Goal: Task Accomplishment & Management: Manage account settings

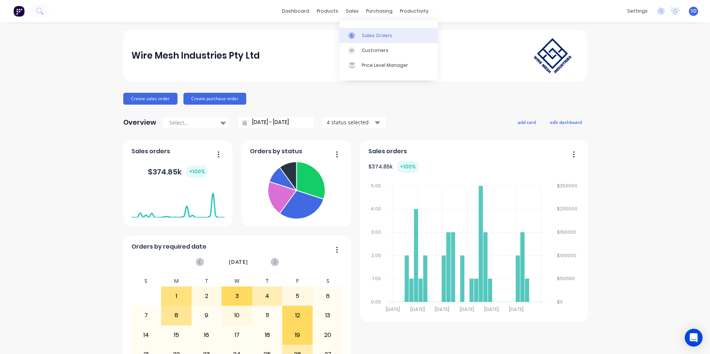
click at [359, 33] on link "Sales Orders" at bounding box center [388, 35] width 98 height 15
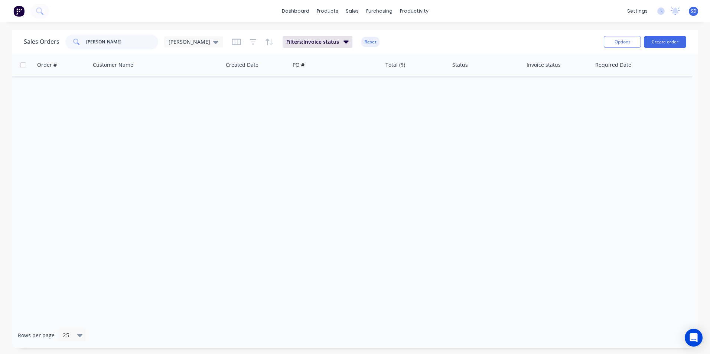
drag, startPoint x: 110, startPoint y: 42, endPoint x: 76, endPoint y: 44, distance: 34.6
click at [76, 44] on div "[PERSON_NAME]" at bounding box center [111, 42] width 93 height 15
type input "tri tech"
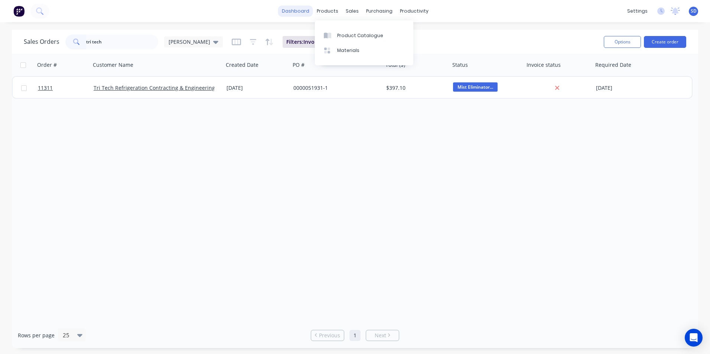
click at [295, 9] on link "dashboard" at bounding box center [295, 11] width 35 height 11
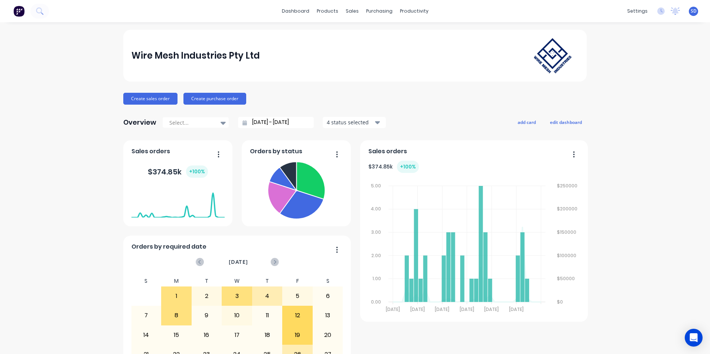
click at [296, 124] on input "[DATE] - [DATE]" at bounding box center [279, 122] width 64 height 11
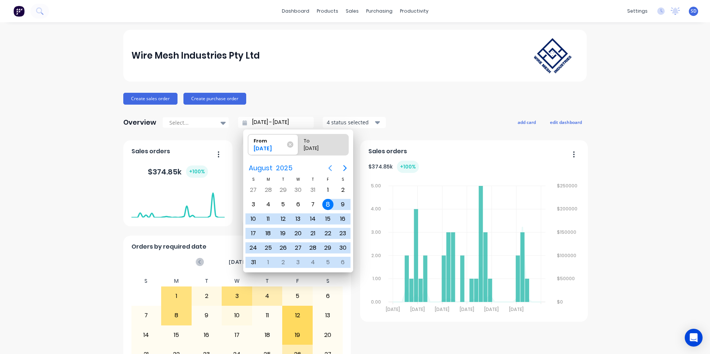
click at [328, 168] on icon "Previous page" at bounding box center [330, 168] width 9 height 9
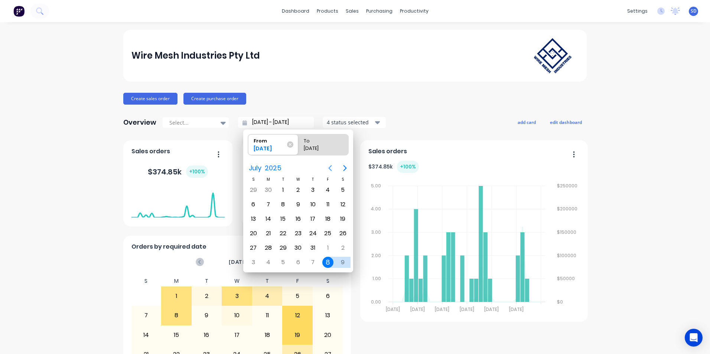
click at [328, 168] on icon "Previous page" at bounding box center [330, 168] width 9 height 9
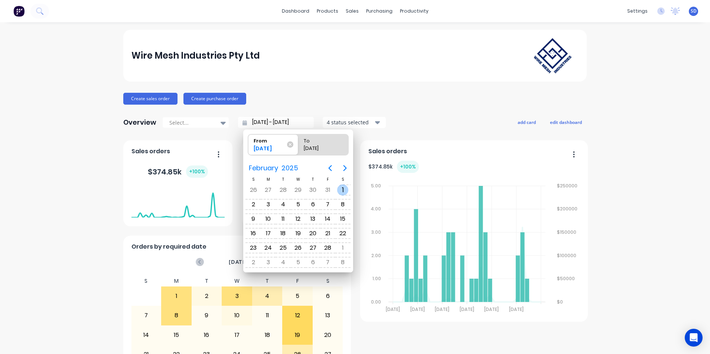
click at [341, 189] on div "1" at bounding box center [342, 189] width 11 height 11
type input "[DATE] - [DATE]"
radio input "false"
radio input "true"
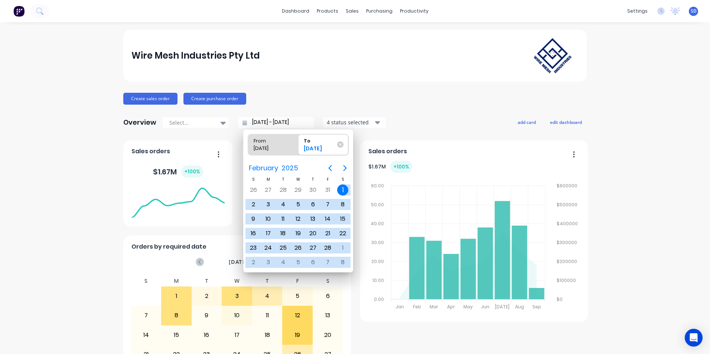
click at [332, 124] on div "4 status selected" at bounding box center [350, 122] width 47 height 8
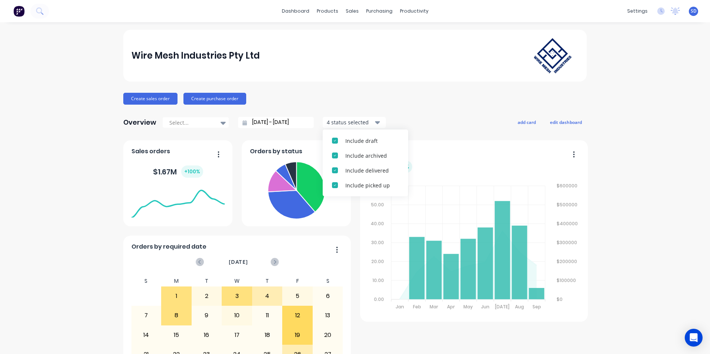
click at [335, 132] on div "Include draft Include archived Include delivered Include picked up" at bounding box center [365, 163] width 85 height 67
click at [336, 136] on div "button" at bounding box center [334, 140] width 15 height 15
click at [339, 147] on button "Include archived" at bounding box center [365, 140] width 85 height 15
click at [339, 148] on button "Include picked up" at bounding box center [365, 155] width 85 height 15
click at [345, 144] on div "Include delivered" at bounding box center [371, 141] width 53 height 8
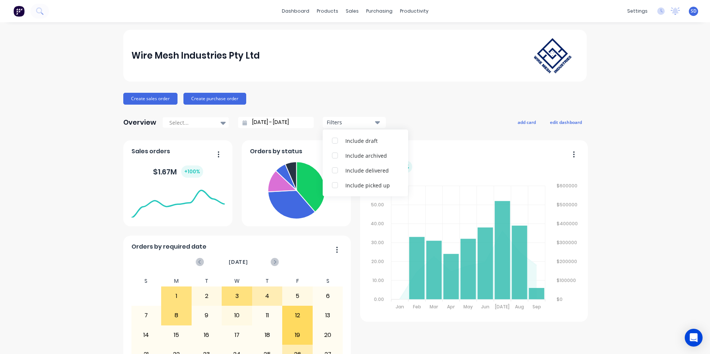
click at [393, 112] on div "Wire Mesh Industries Pty Ltd Create sales order Create purchase order Overview …" at bounding box center [354, 223] width 463 height 387
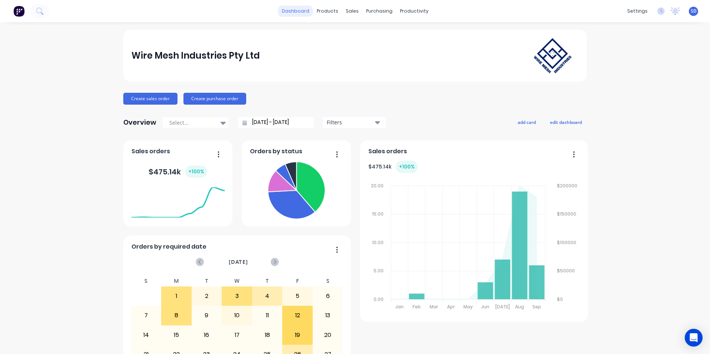
click at [283, 6] on link "dashboard" at bounding box center [295, 11] width 35 height 11
click at [289, 14] on link "dashboard" at bounding box center [295, 11] width 35 height 11
click at [351, 37] on icon at bounding box center [351, 35] width 2 height 4
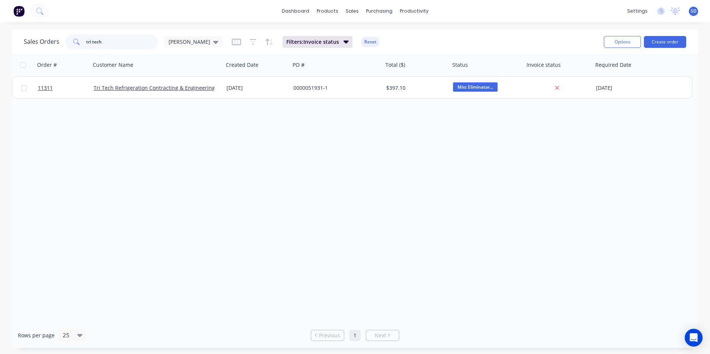
drag, startPoint x: 122, startPoint y: 44, endPoint x: 56, endPoint y: 37, distance: 66.1
click at [56, 37] on div "Sales Orders tri tech [PERSON_NAME]" at bounding box center [123, 42] width 199 height 15
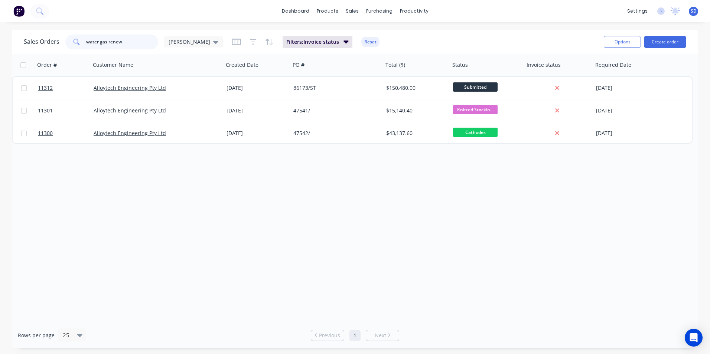
type input "water gas renew"
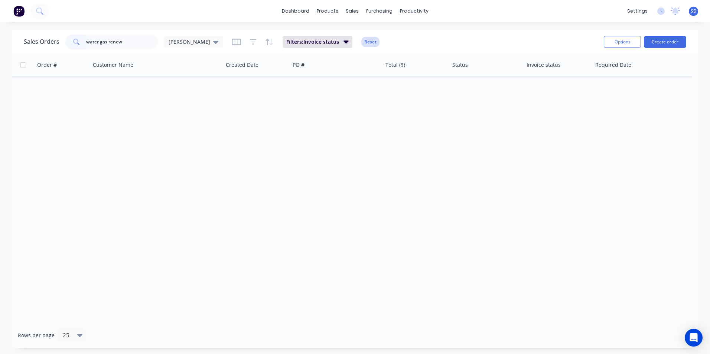
click at [361, 40] on button "Reset" at bounding box center [370, 42] width 18 height 10
click at [302, 12] on link "dashboard" at bounding box center [295, 11] width 35 height 11
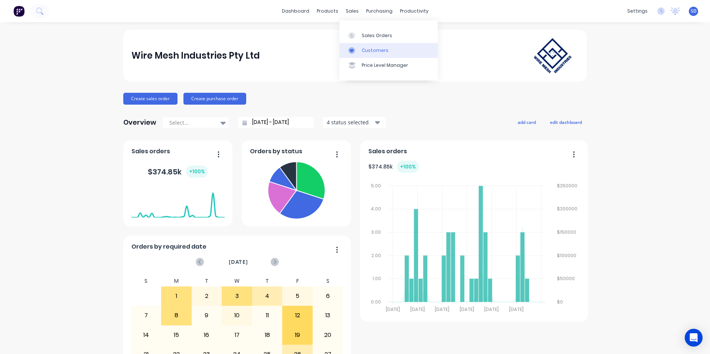
click at [358, 48] on div at bounding box center [353, 50] width 11 height 7
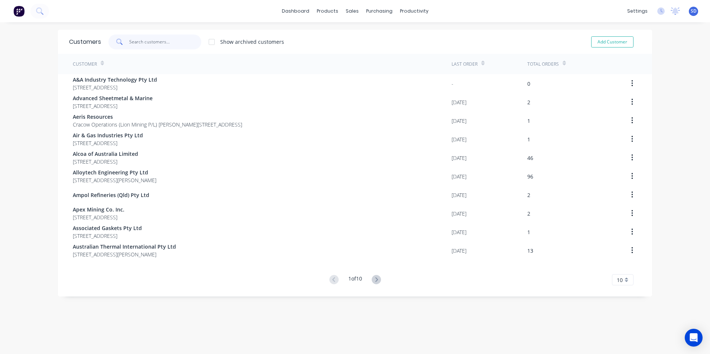
click at [165, 43] on input "text" at bounding box center [165, 42] width 72 height 15
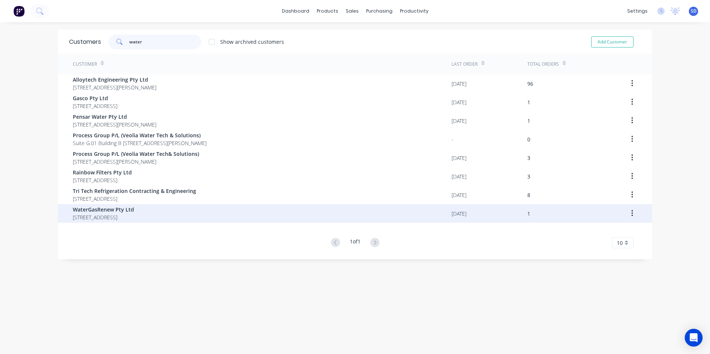
type input "water"
click at [110, 214] on span "[STREET_ADDRESS]" at bounding box center [103, 217] width 61 height 8
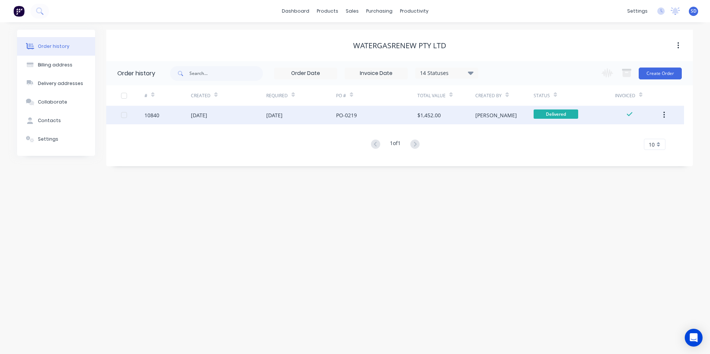
click at [293, 118] on div "[DATE]" at bounding box center [301, 115] width 70 height 19
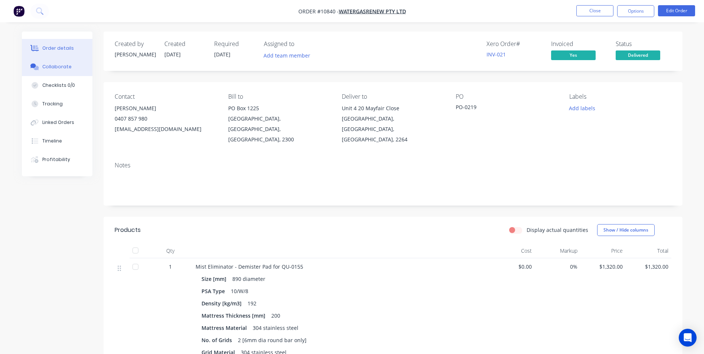
click at [49, 69] on div "Collaborate" at bounding box center [56, 66] width 29 height 7
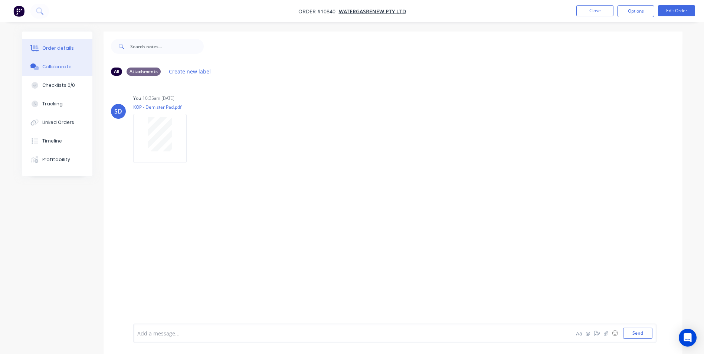
click at [48, 45] on button "Order details" at bounding box center [57, 48] width 71 height 19
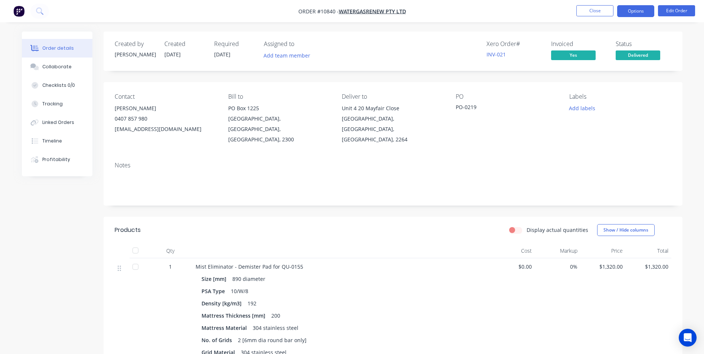
click at [640, 16] on button "Options" at bounding box center [635, 11] width 37 height 12
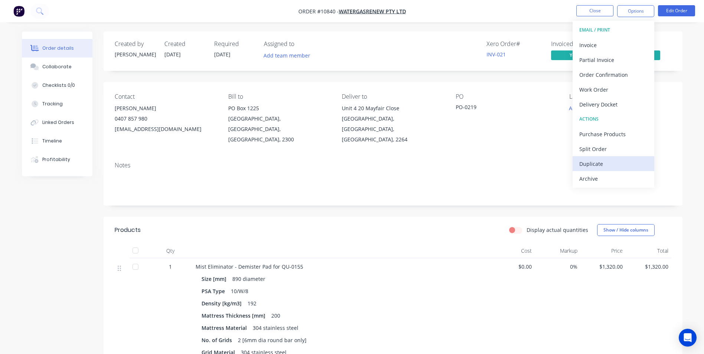
click at [624, 164] on div "Duplicate" at bounding box center [613, 163] width 68 height 11
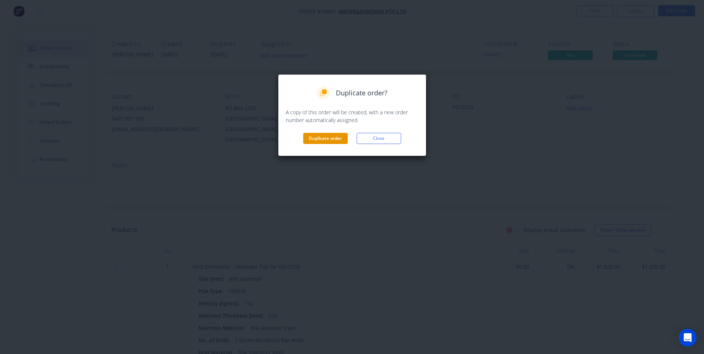
click at [318, 143] on button "Duplicate order" at bounding box center [325, 138] width 45 height 11
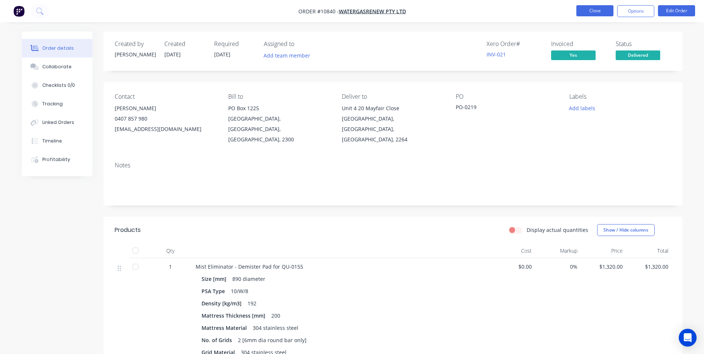
click at [590, 12] on button "Close" at bounding box center [594, 10] width 37 height 11
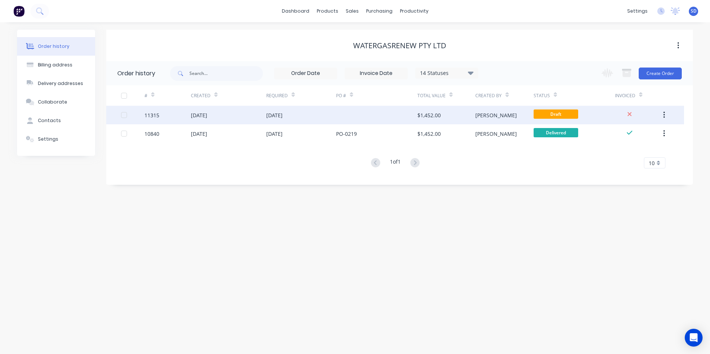
click at [356, 119] on div at bounding box center [376, 115] width 81 height 19
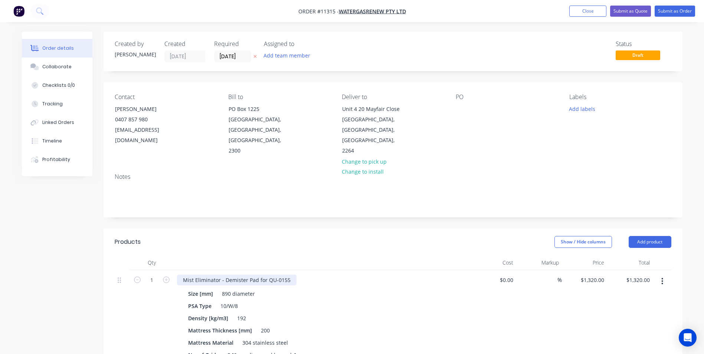
click at [277, 275] on div "Mist Eliminator - Demister Pad for QU-0155" at bounding box center [237, 280] width 120 height 11
click at [232, 61] on input "[DATE]" at bounding box center [233, 56] width 36 height 11
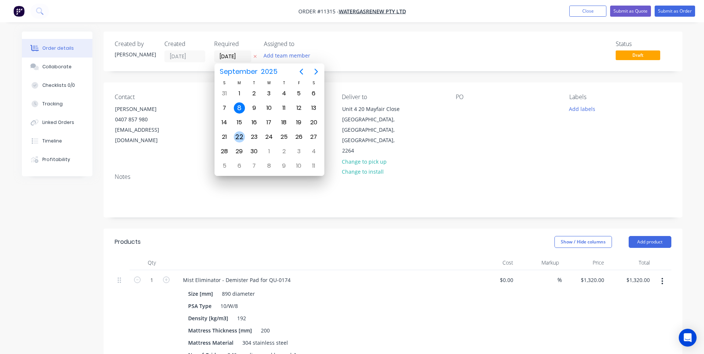
click at [239, 133] on div "22" at bounding box center [239, 136] width 11 height 11
type input "[DATE]"
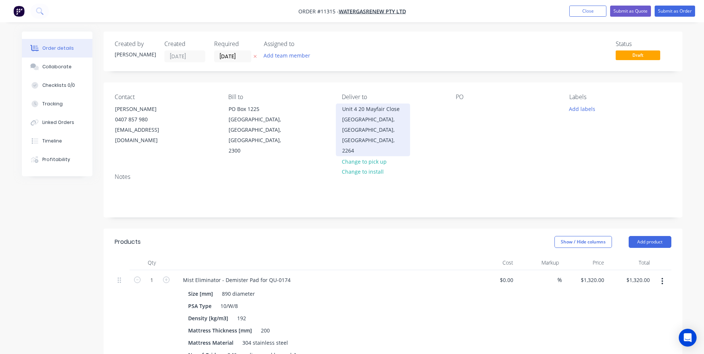
click at [359, 111] on div "Unit 4 20 Mayfair Close" at bounding box center [373, 109] width 62 height 10
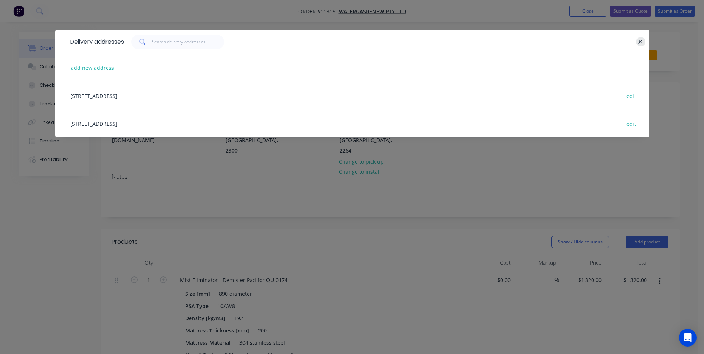
click at [639, 43] on icon "button" at bounding box center [641, 42] width 4 height 4
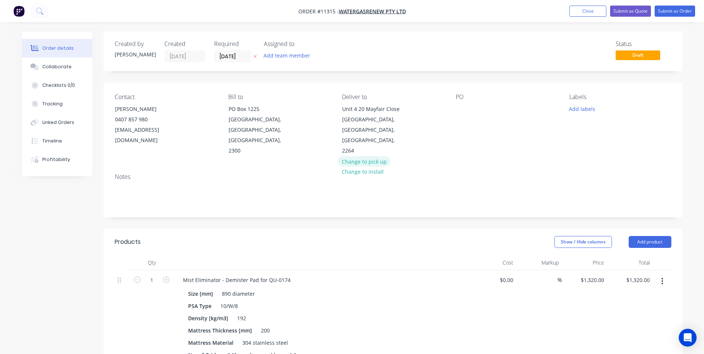
click at [357, 156] on button "Change to pick up" at bounding box center [364, 161] width 53 height 10
click at [459, 106] on div at bounding box center [462, 109] width 12 height 11
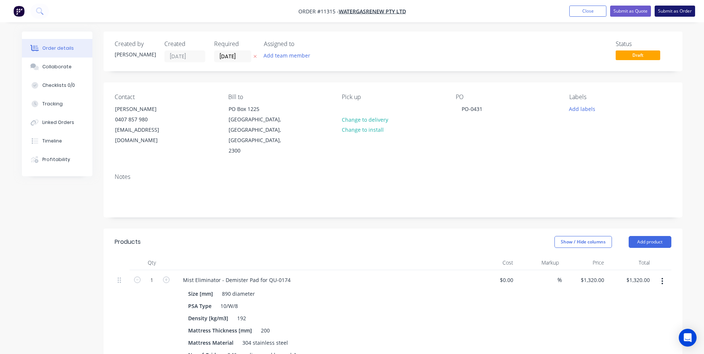
click at [669, 15] on button "Submit as Order" at bounding box center [675, 11] width 40 height 11
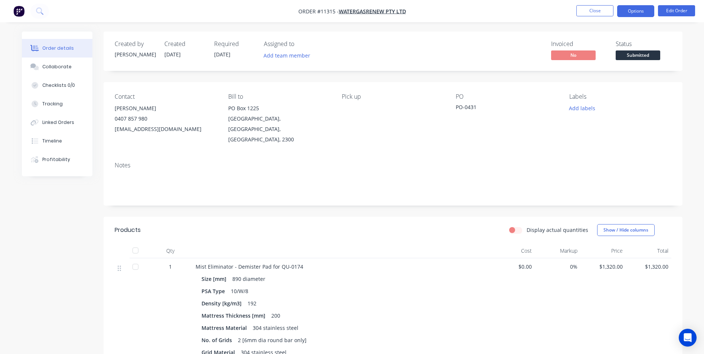
click at [642, 16] on button "Options" at bounding box center [635, 11] width 37 height 12
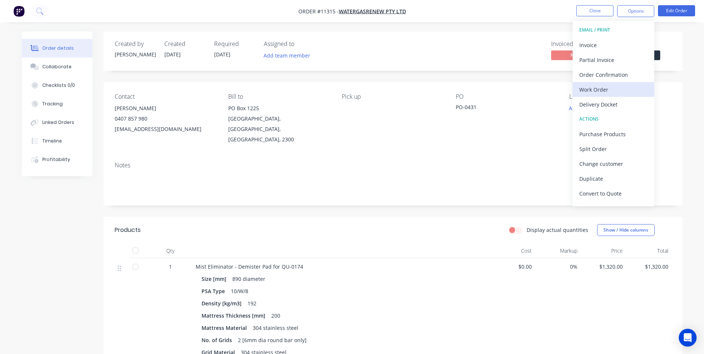
click at [608, 94] on div "Work Order" at bounding box center [613, 89] width 68 height 11
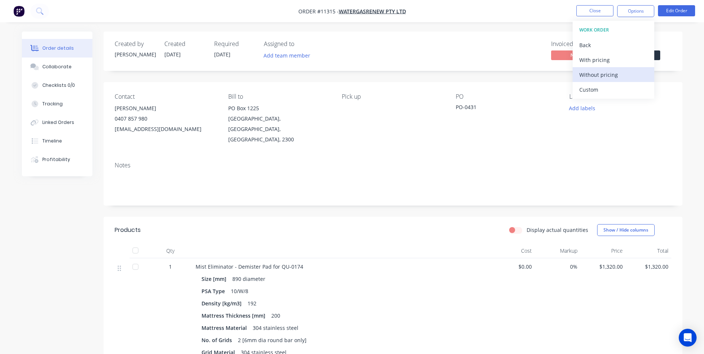
click at [606, 79] on div "Without pricing" at bounding box center [613, 74] width 68 height 11
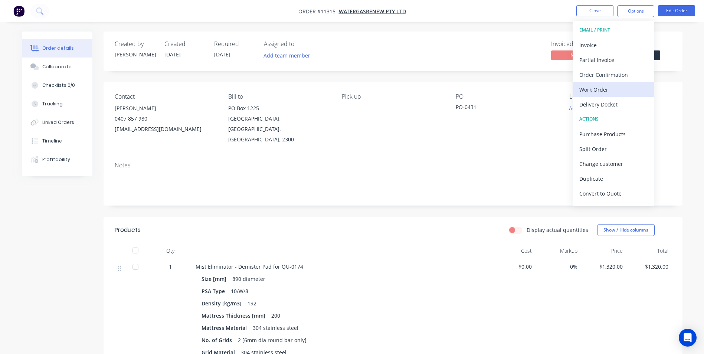
click at [596, 86] on div "Work Order" at bounding box center [613, 89] width 68 height 11
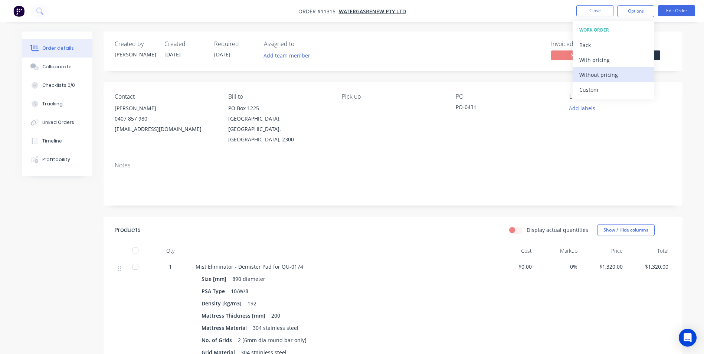
click at [596, 73] on div "Without pricing" at bounding box center [613, 74] width 68 height 11
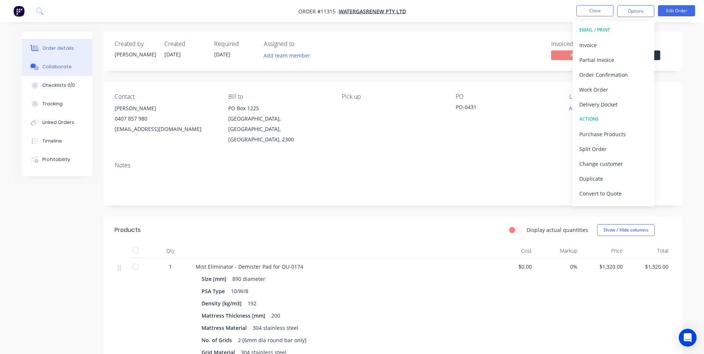
click at [65, 71] on button "Collaborate" at bounding box center [57, 67] width 71 height 19
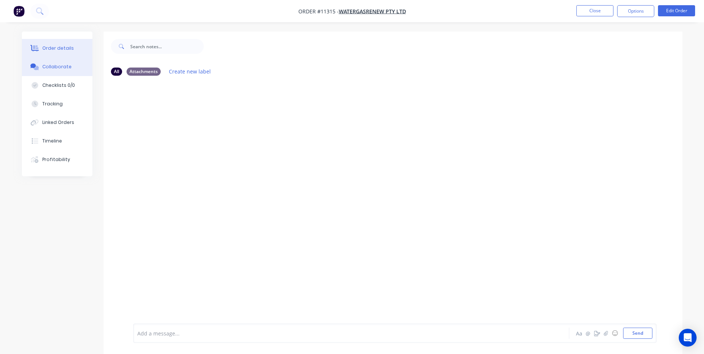
click at [64, 46] on div "Order details" at bounding box center [58, 48] width 32 height 7
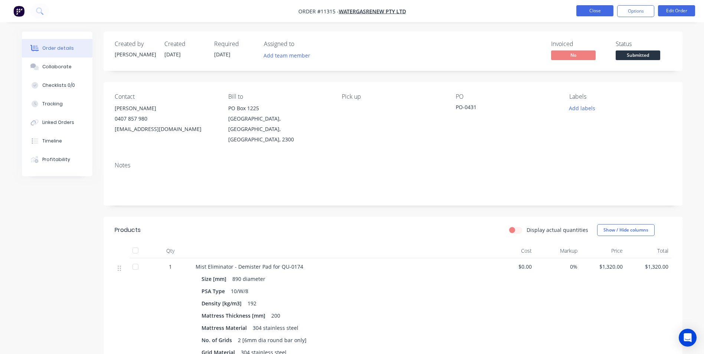
click at [604, 7] on button "Close" at bounding box center [594, 10] width 37 height 11
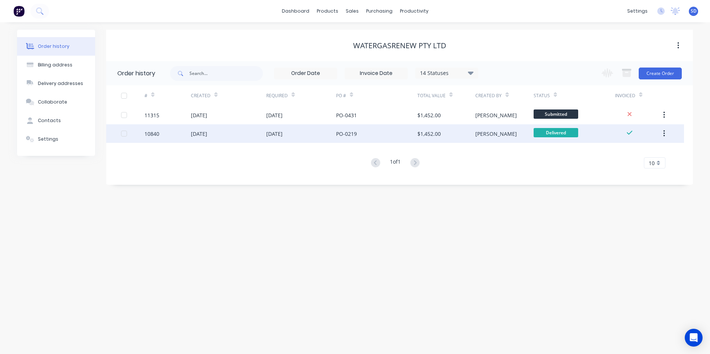
click at [266, 134] on div "[DATE]" at bounding box center [274, 134] width 16 height 8
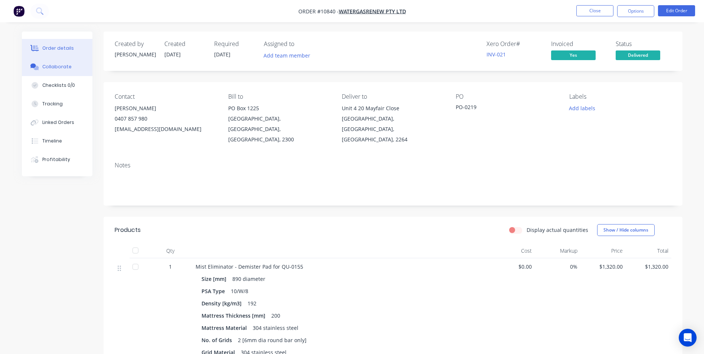
click at [67, 65] on div "Collaborate" at bounding box center [56, 66] width 29 height 7
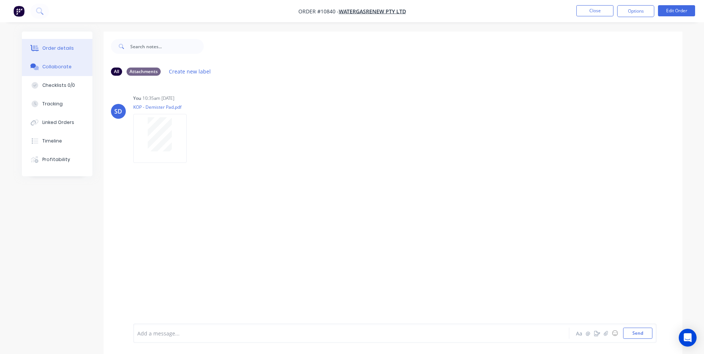
click at [63, 53] on button "Order details" at bounding box center [57, 48] width 71 height 19
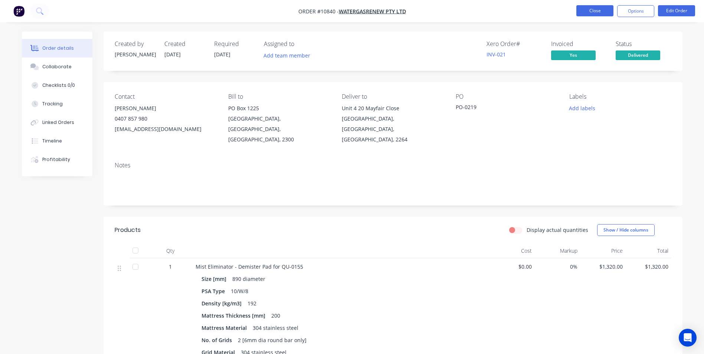
click at [602, 13] on button "Close" at bounding box center [594, 10] width 37 height 11
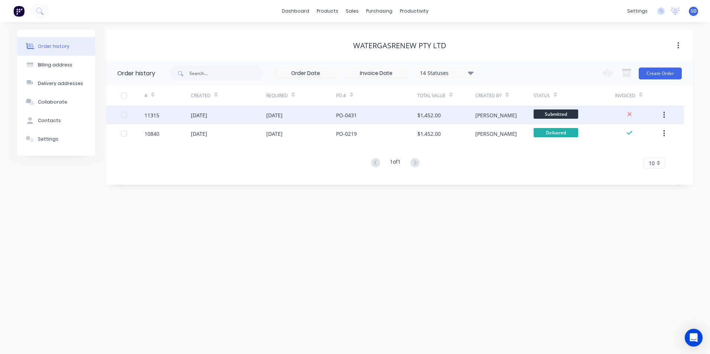
click at [410, 106] on div "PO-0431" at bounding box center [376, 115] width 81 height 19
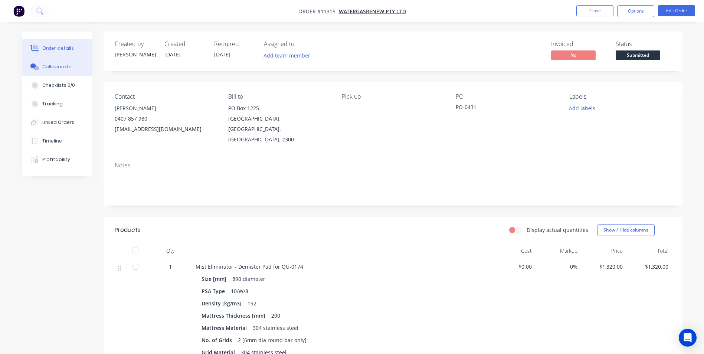
click at [67, 75] on button "Collaborate" at bounding box center [57, 67] width 71 height 19
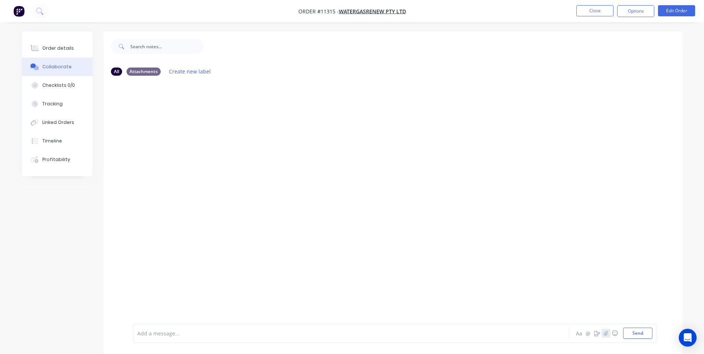
click at [610, 336] on button "button" at bounding box center [606, 333] width 9 height 9
click at [643, 336] on button "Send" at bounding box center [637, 333] width 29 height 11
click at [176, 137] on div at bounding box center [160, 134] width 47 height 34
click at [52, 48] on div "Order details" at bounding box center [58, 48] width 32 height 7
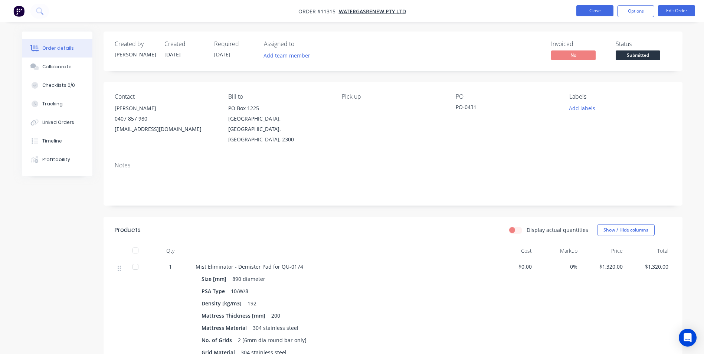
click at [594, 10] on button "Close" at bounding box center [594, 10] width 37 height 11
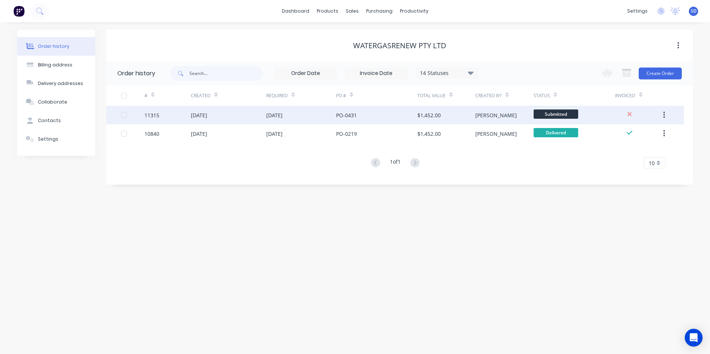
click at [400, 119] on div "PO-0431" at bounding box center [376, 115] width 81 height 19
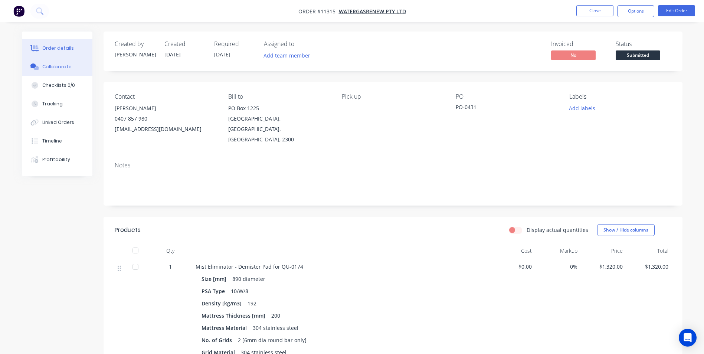
click at [58, 71] on button "Collaborate" at bounding box center [57, 67] width 71 height 19
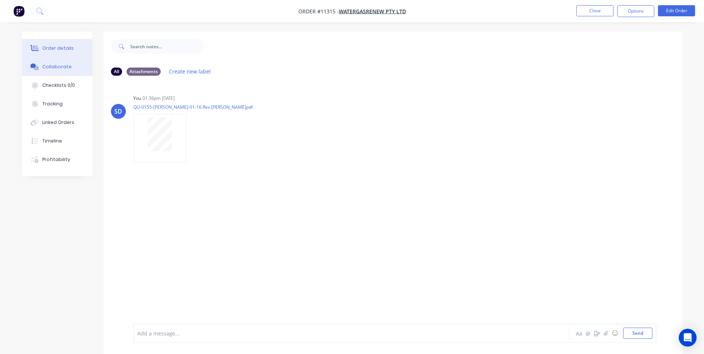
click at [66, 52] on button "Order details" at bounding box center [57, 48] width 71 height 19
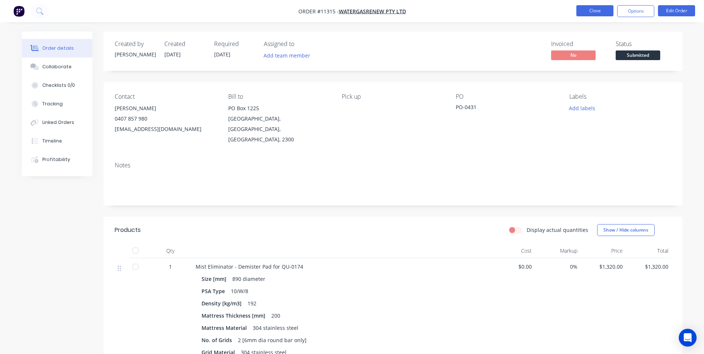
click at [607, 9] on button "Close" at bounding box center [594, 10] width 37 height 11
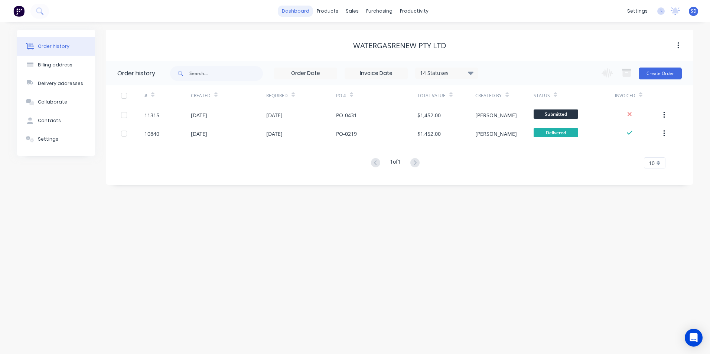
click at [297, 16] on link "dashboard" at bounding box center [295, 11] width 35 height 11
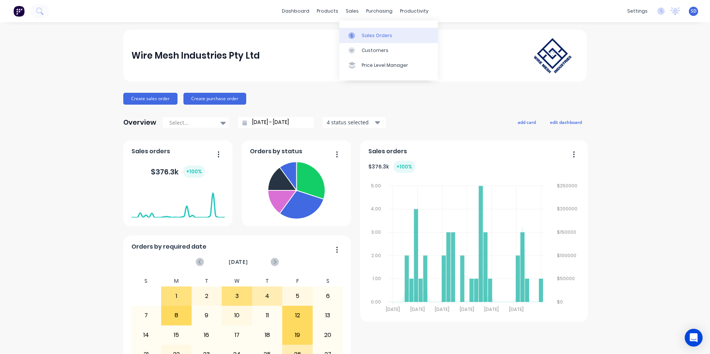
click at [358, 30] on link "Sales Orders" at bounding box center [388, 35] width 98 height 15
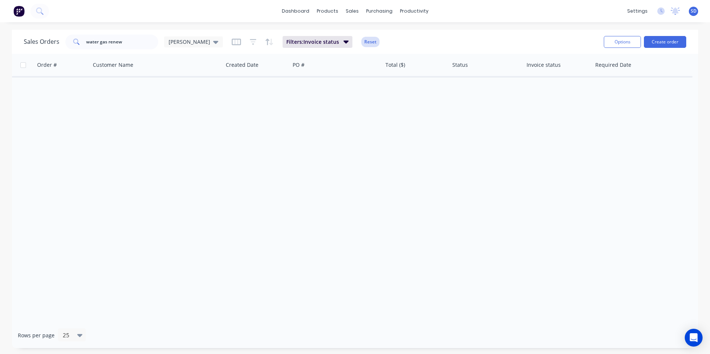
click at [361, 38] on button "Reset" at bounding box center [370, 42] width 18 height 10
click at [310, 8] on link "dashboard" at bounding box center [295, 11] width 35 height 11
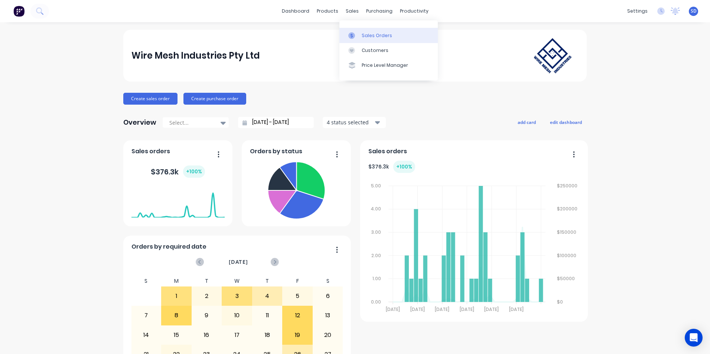
click at [359, 39] on link "Sales Orders" at bounding box center [388, 35] width 98 height 15
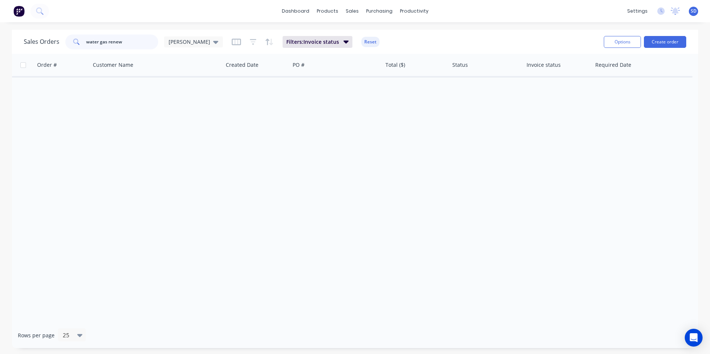
drag, startPoint x: 131, startPoint y: 43, endPoint x: 62, endPoint y: 45, distance: 68.7
click at [62, 45] on div "Sales Orders water gas renew [PERSON_NAME] WMI" at bounding box center [123, 42] width 199 height 15
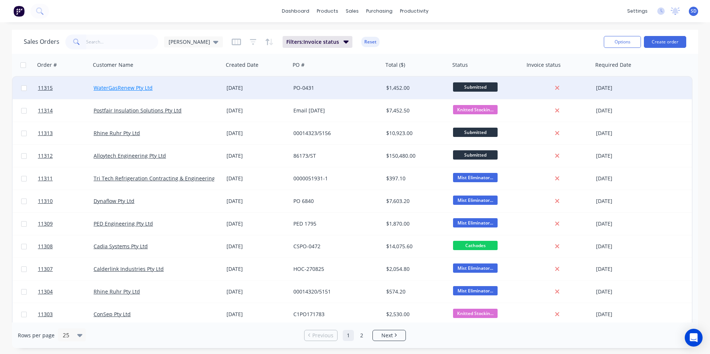
click at [114, 86] on link "WaterGasRenew Pty Ltd" at bounding box center [123, 87] width 59 height 7
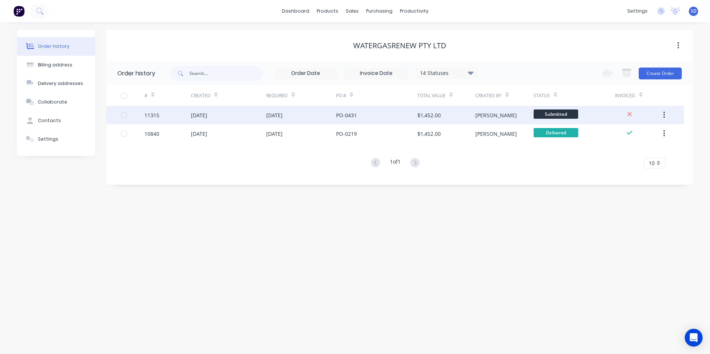
click at [240, 119] on div "[DATE]" at bounding box center [228, 115] width 75 height 19
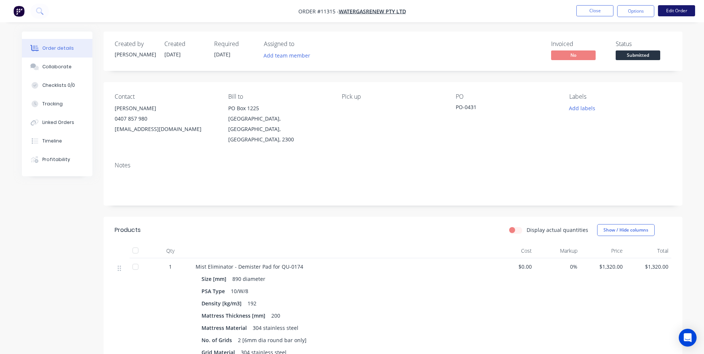
click at [671, 11] on button "Edit Order" at bounding box center [676, 10] width 37 height 11
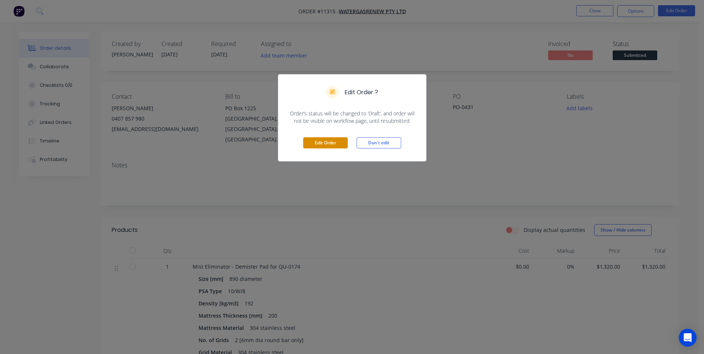
click at [337, 145] on button "Edit Order" at bounding box center [325, 142] width 45 height 11
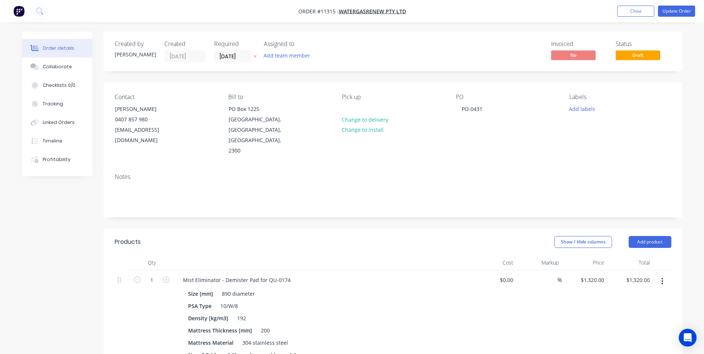
scroll to position [111, 0]
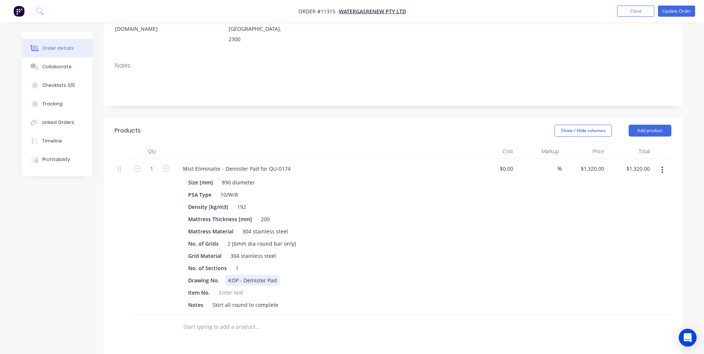
click at [275, 275] on div "KOP - Demister Pad" at bounding box center [252, 280] width 55 height 11
click at [684, 14] on button "Update Order" at bounding box center [676, 11] width 37 height 11
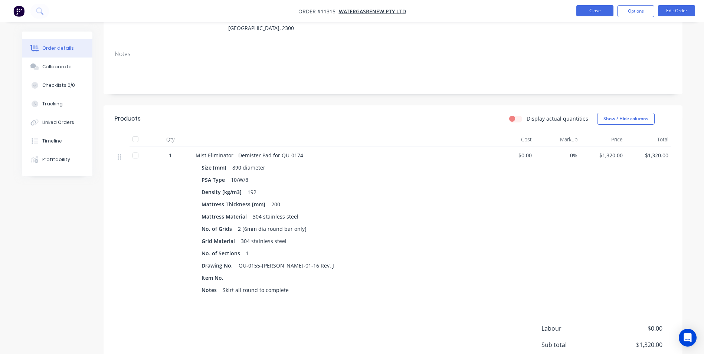
click at [594, 11] on button "Close" at bounding box center [594, 10] width 37 height 11
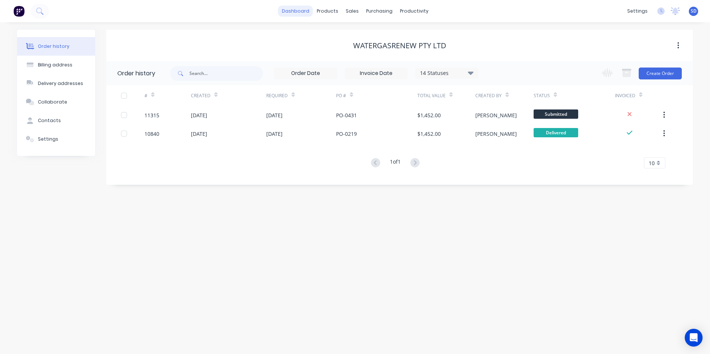
click at [287, 15] on link "dashboard" at bounding box center [295, 11] width 35 height 11
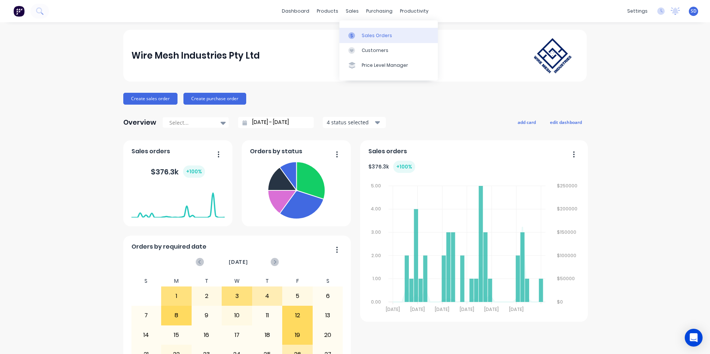
click at [353, 29] on link "Sales Orders" at bounding box center [388, 35] width 98 height 15
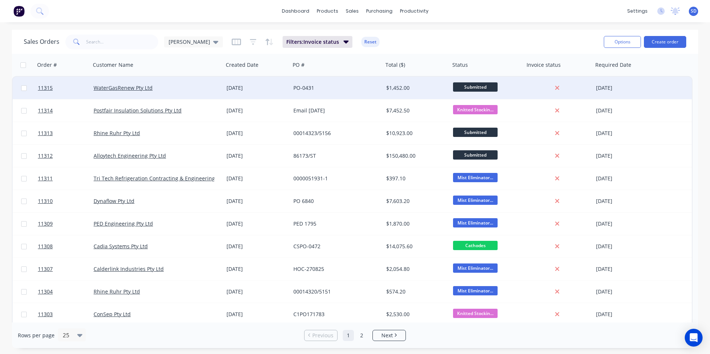
click at [661, 85] on div "11315 WaterGasRenew Pty Ltd [DATE] PO-0431 $1,452.00 Submitted [DATE]" at bounding box center [352, 88] width 679 height 23
click at [662, 90] on div "11315 WaterGasRenew Pty Ltd [DATE] PO-0431 $1,452.00 Submitted [DATE]" at bounding box center [352, 88] width 679 height 23
click at [221, 92] on div "WaterGasRenew Pty Ltd" at bounding box center [157, 88] width 133 height 22
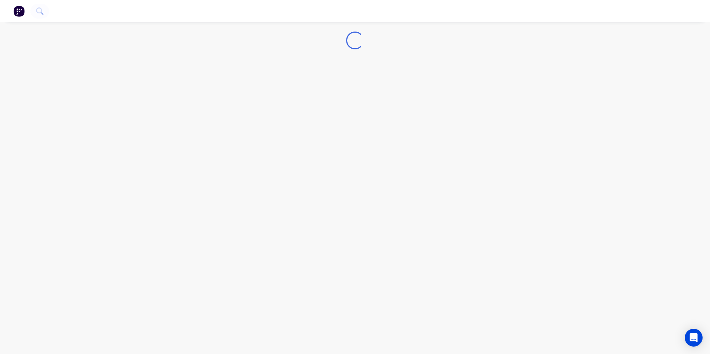
click at [221, 92] on div "Loading..." at bounding box center [355, 177] width 710 height 354
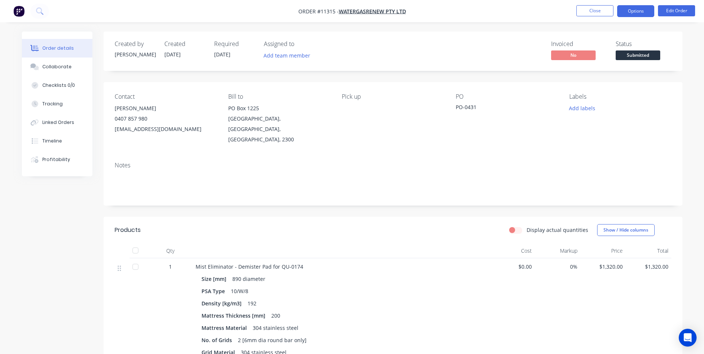
click at [641, 7] on button "Options" at bounding box center [635, 11] width 37 height 12
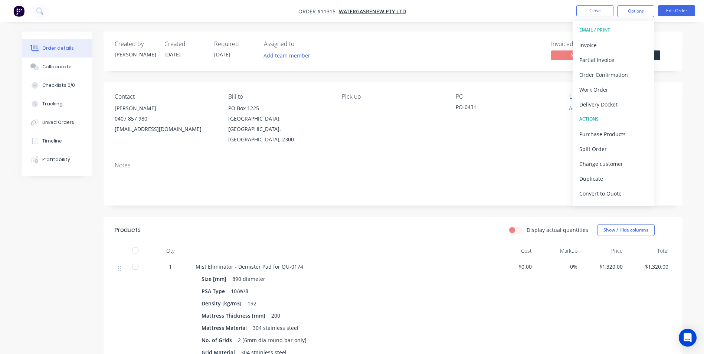
scroll to position [11, 0]
click at [484, 123] on div "PO PO-0431" at bounding box center [507, 119] width 102 height 52
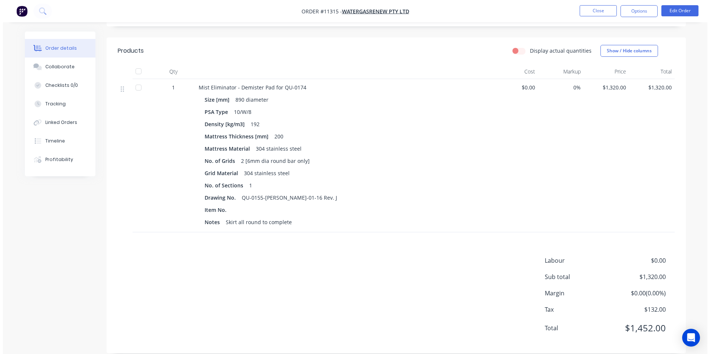
scroll to position [0, 0]
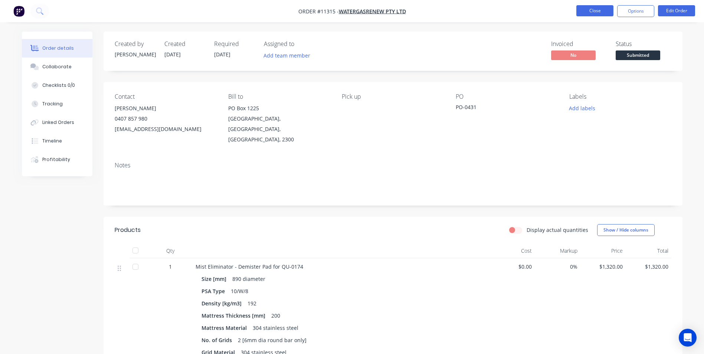
click at [591, 13] on button "Close" at bounding box center [594, 10] width 37 height 11
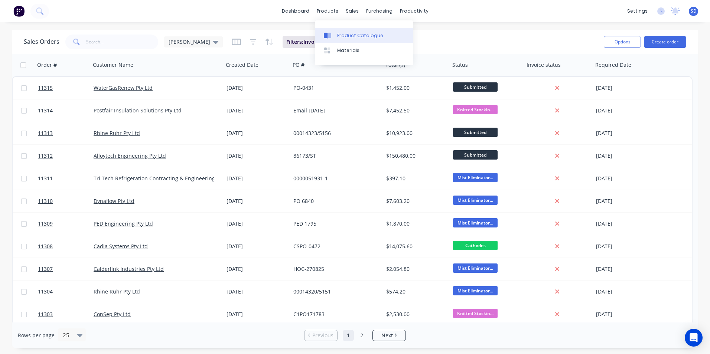
click at [342, 36] on div "Product Catalogue" at bounding box center [360, 35] width 46 height 7
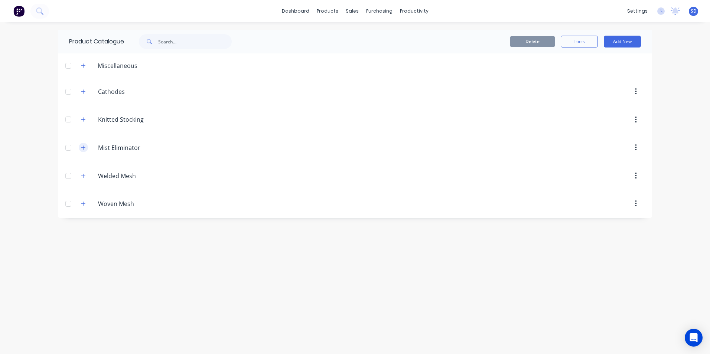
click at [85, 149] on icon "button" at bounding box center [83, 147] width 4 height 5
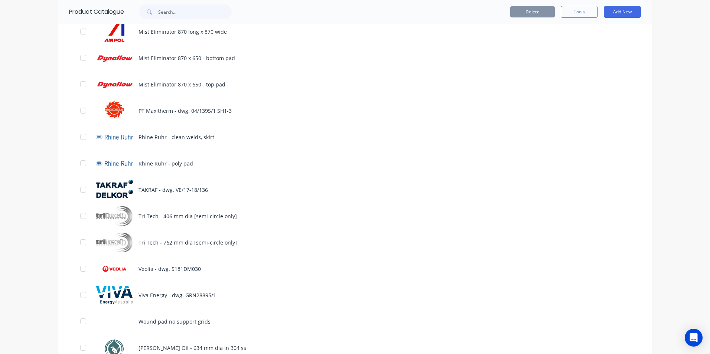
scroll to position [2585, 0]
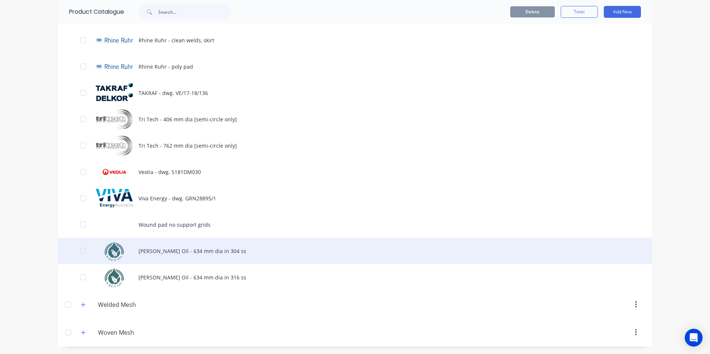
click at [246, 250] on div "[PERSON_NAME] Oil - 634 mm dia in 304 ss" at bounding box center [355, 251] width 594 height 26
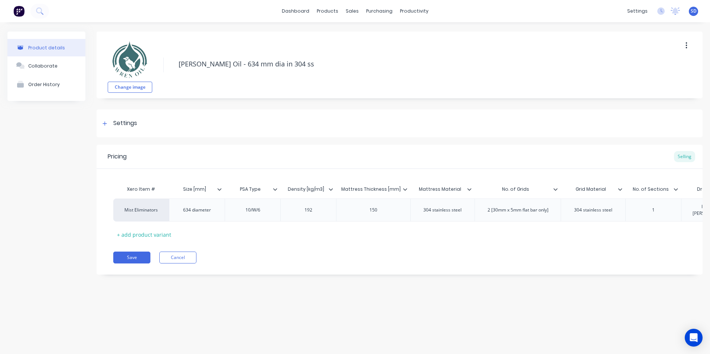
scroll to position [0, 220]
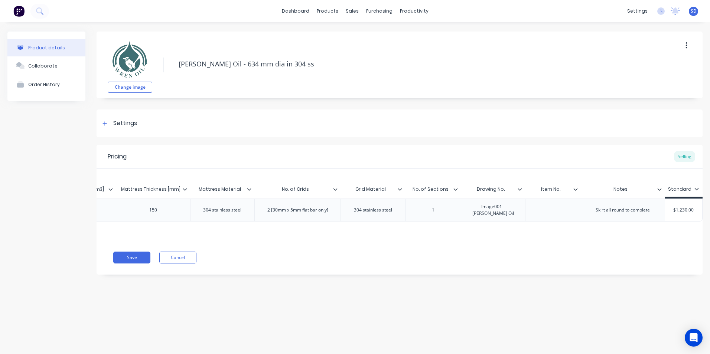
click at [686, 44] on icon "button" at bounding box center [686, 46] width 2 height 8
click at [661, 62] on span "Duplicate" at bounding box center [659, 65] width 56 height 8
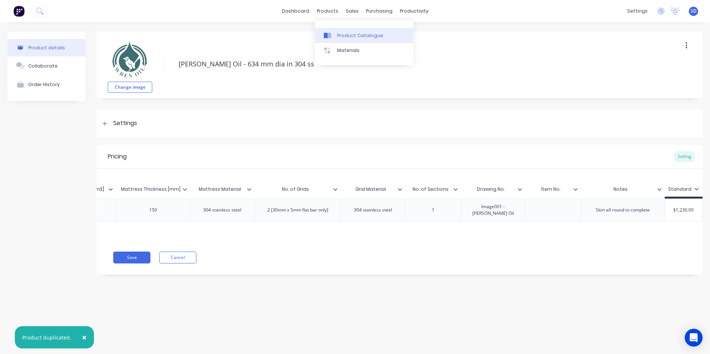
click at [344, 38] on div "Product Catalogue" at bounding box center [360, 35] width 46 height 7
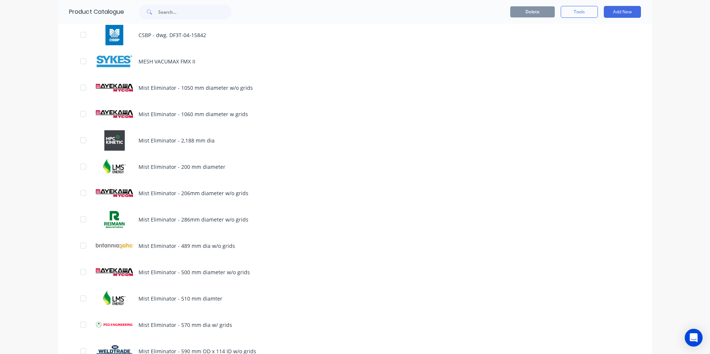
scroll to position [297, 0]
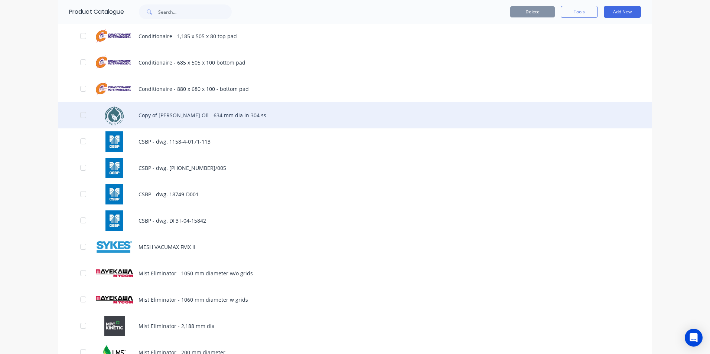
click at [196, 120] on div "Copy of [PERSON_NAME] Oil - 634 mm dia in 304 ss" at bounding box center [355, 115] width 594 height 26
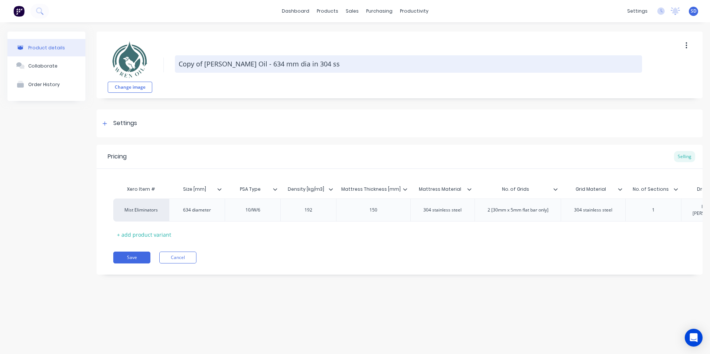
click at [220, 63] on textarea "Copy of [PERSON_NAME] Oil - 634 mm dia in 304 ss" at bounding box center [408, 63] width 467 height 17
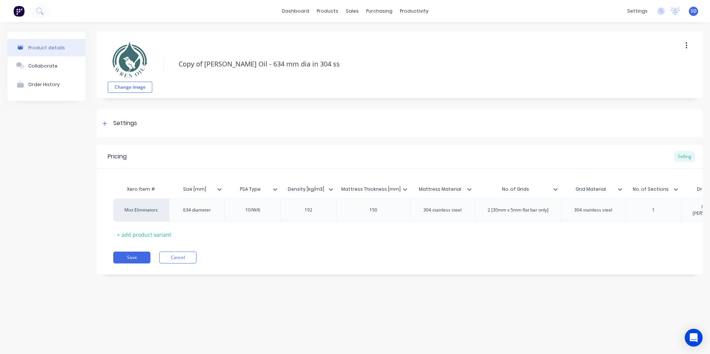
drag, startPoint x: 230, startPoint y: 61, endPoint x: 164, endPoint y: 69, distance: 66.5
click at [164, 69] on div "Change image Copy of [PERSON_NAME] Oil - 634 mm dia in 304 ss" at bounding box center [400, 65] width 606 height 67
type textarea "x"
type textarea "W - 634 mm dia in 304 ss"
type textarea "x"
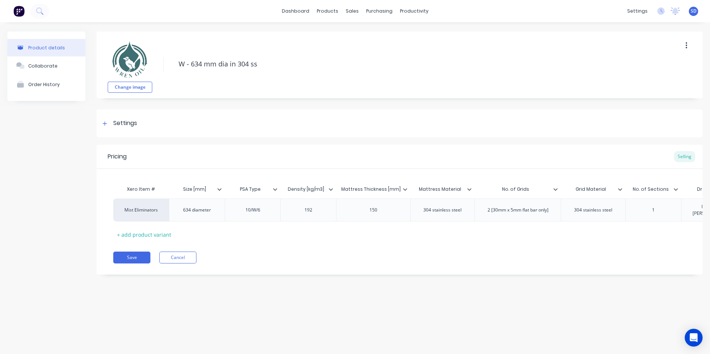
type textarea "Wa - 634 mm dia in 304 ss"
type textarea "x"
type textarea "Wat - 634 mm dia in 304 ss"
type textarea "x"
type textarea "Wate - 634 mm dia in 304 ss"
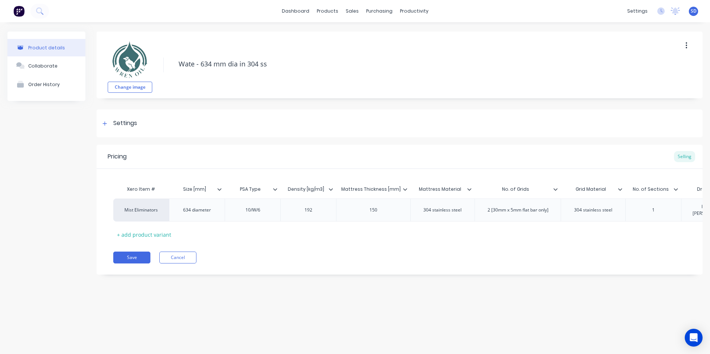
type textarea "x"
type textarea "Water - 634 mm dia in 304 ss"
type textarea "x"
type textarea "WaterG - 634 mm dia in 304 ss"
type textarea "x"
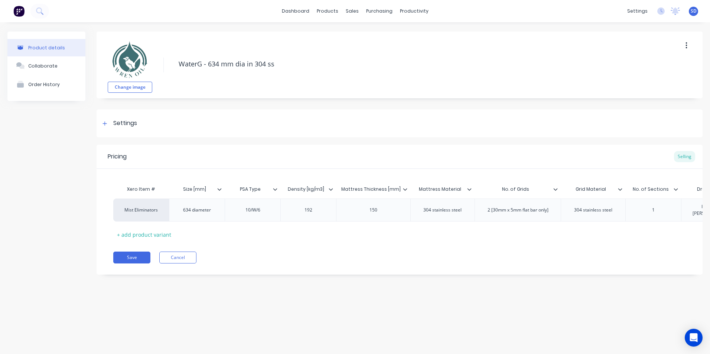
type textarea "WaterGa - 634 mm dia in 304 ss"
type textarea "x"
type textarea "WaterGas - 634 mm dia in 304 ss"
type textarea "x"
type textarea "WaterGasR - 634 mm dia in 304 ss"
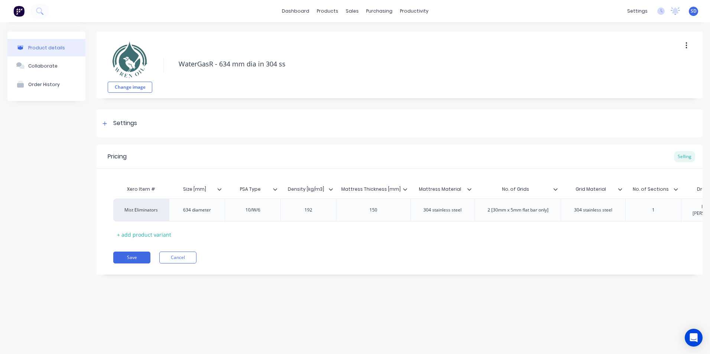
type textarea "x"
type textarea "WaterGasRe - 634 mm dia in 304 ss"
type textarea "x"
type textarea "WaterGasRen - 634 mm dia in 304 ss"
type textarea "x"
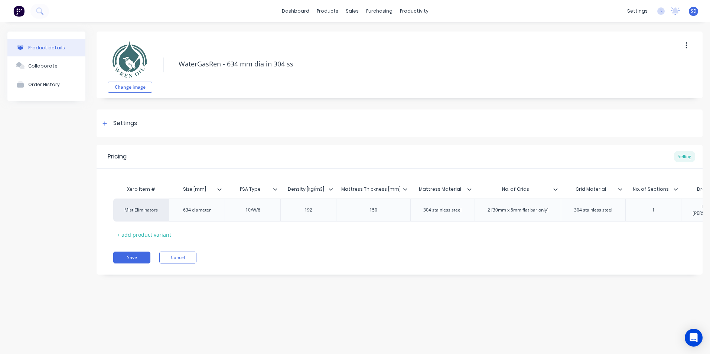
type textarea "WaterGasRene - 634 mm dia in 304 ss"
type textarea "x"
type textarea "WaterGasRenew - 634 mm dia in 304 ss"
type textarea "x"
type textarea "WaterGasRenew - 8634 mm dia in 304 ss"
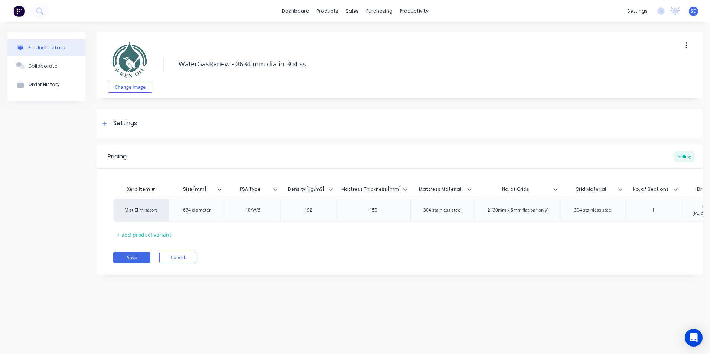
type textarea "x"
type textarea "WaterGasRenew - 89634 mm dia in 304 ss"
type textarea "x"
type textarea "WaterGasRenew - 890634 mm dia in 304 ss"
type textarea "x"
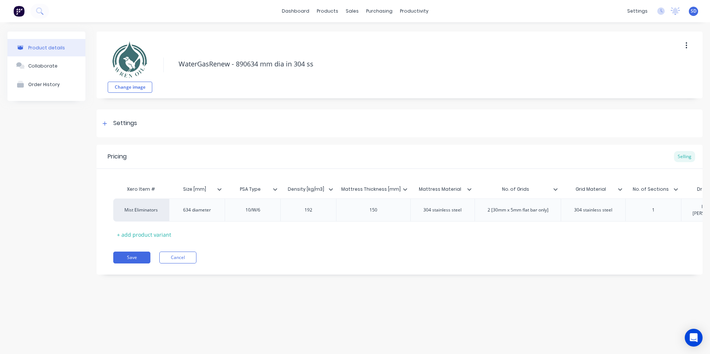
type textarea "WaterGasRenew - 89034 mm dia in 304 ss"
type textarea "x"
type textarea "WaterGasRenew - 8904 mm dia in 304 ss"
type textarea "x"
click at [190, 213] on div "634 diameter" at bounding box center [197, 210] width 56 height 23
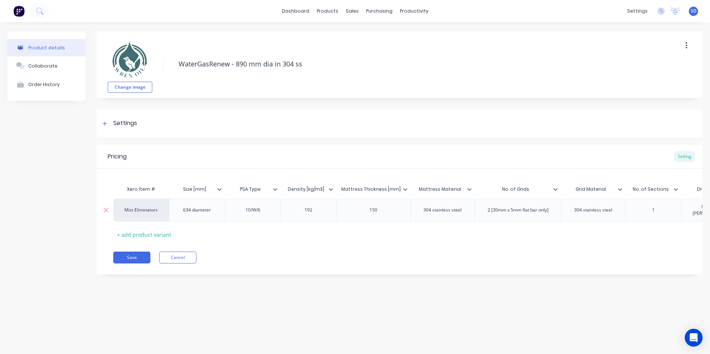
click at [192, 215] on div "634 diameter" at bounding box center [197, 210] width 56 height 23
type textarea "WaterGasRenew - 890 mm dia in 304 ss"
type textarea "x"
type textarea "WaterGasRenew - 890 mm dia in 304 ss"
click at [190, 212] on div "634 diameter" at bounding box center [197, 210] width 40 height 10
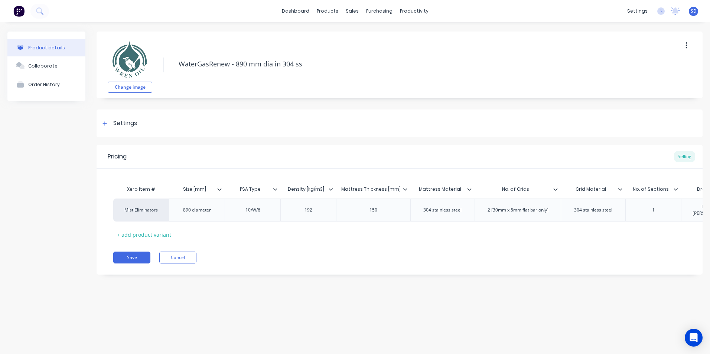
type textarea "x"
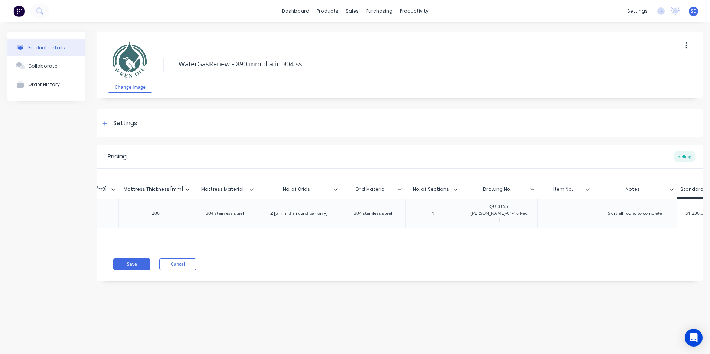
scroll to position [0, 230]
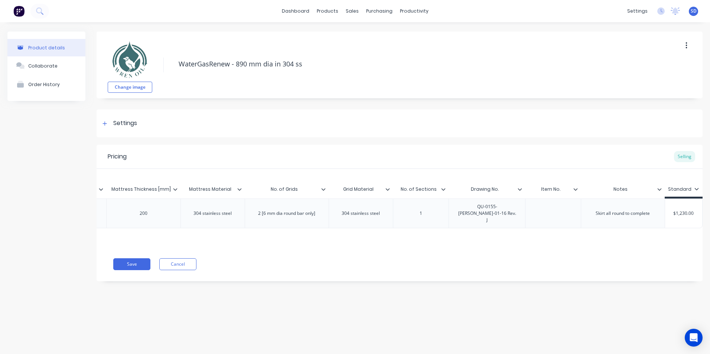
type textarea "x"
type input "$1,230.00"
drag, startPoint x: 679, startPoint y: 207, endPoint x: 709, endPoint y: 207, distance: 30.4
click at [709, 207] on html "dashboard products sales purchasing productivity dashboard products Product Cat…" at bounding box center [355, 177] width 710 height 354
type textarea "x"
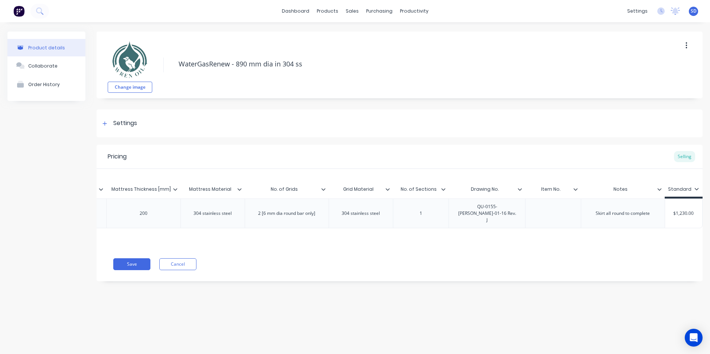
type input "$1,3"
type textarea "x"
type input "$1,32"
type textarea "x"
type input "$1,320"
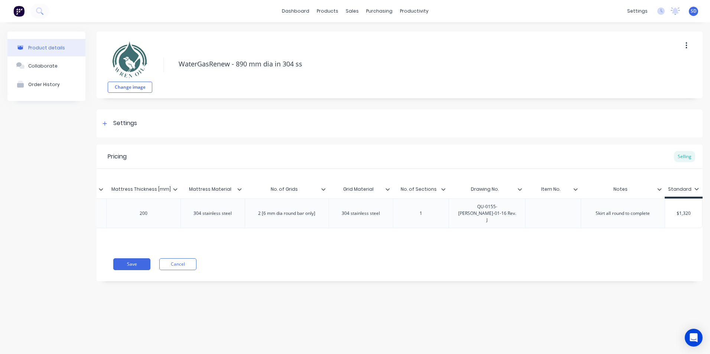
type textarea "x"
type input "$1,320."
type textarea "x"
type input "$1,320.0"
type textarea "x"
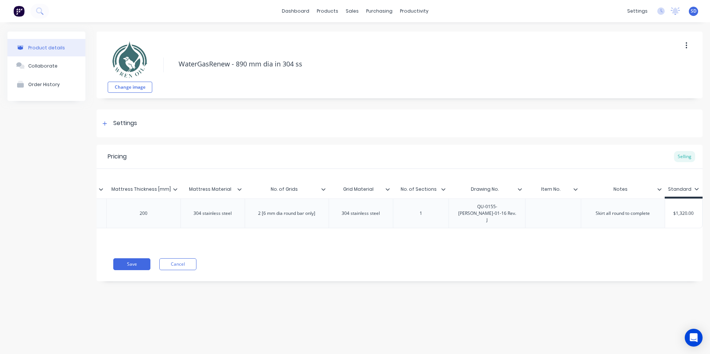
type input "$1,320.00"
click at [132, 90] on button "Change image" at bounding box center [130, 87] width 45 height 11
click at [131, 258] on button "Save" at bounding box center [131, 264] width 37 height 12
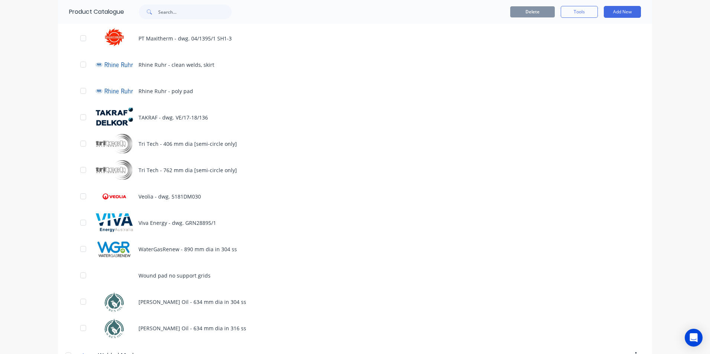
scroll to position [2598, 0]
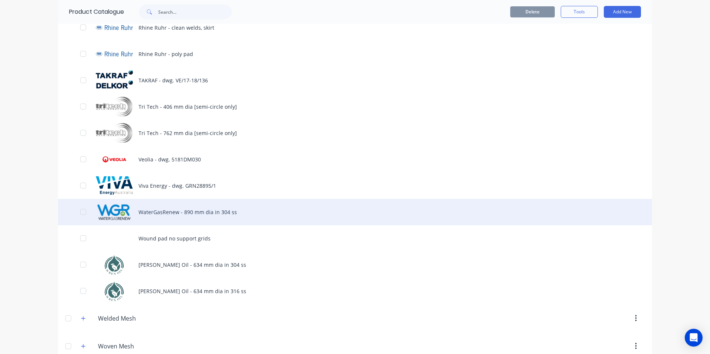
click at [224, 220] on div "WaterGasRenew - 890 mm dia in 304 ss" at bounding box center [355, 212] width 594 height 26
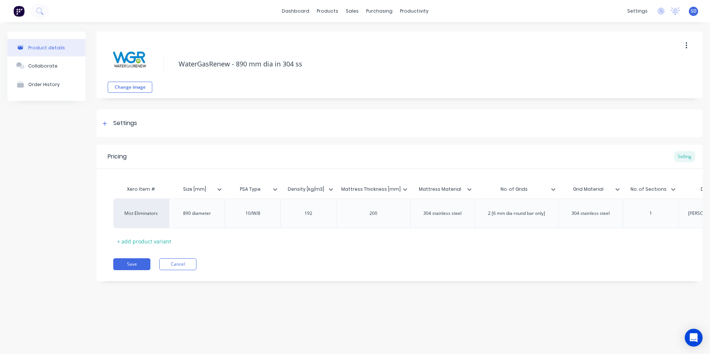
drag, startPoint x: 229, startPoint y: 63, endPoint x: 154, endPoint y: 64, distance: 74.6
click at [154, 64] on div "Change image WaterGasRenew - 890 mm dia in 304 ss" at bounding box center [400, 65] width 606 height 67
type textarea "x"
type textarea "M - 890 mm dia in 304 ss"
type textarea "x"
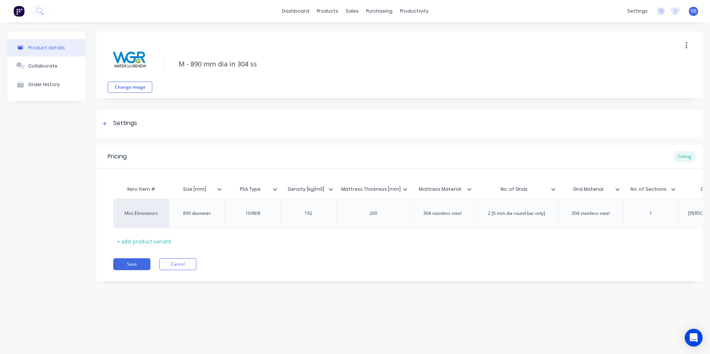
type textarea "Mi - 890 mm dia in 304 ss"
type textarea "x"
type textarea "Mis - 890 mm dia in 304 ss"
type textarea "x"
type textarea "Mist - 890 mm dia in 304 ss"
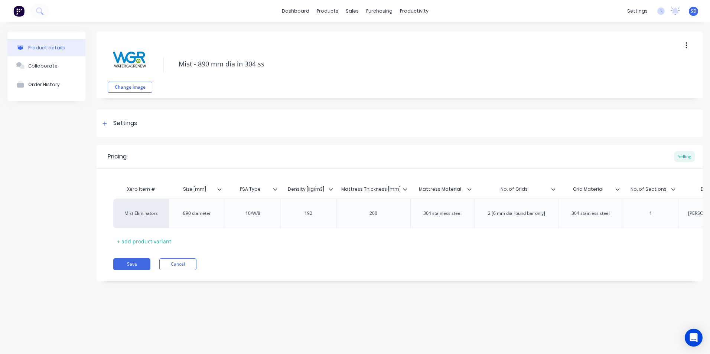
type textarea "x"
type textarea "Mist - 890 mm dia in 304 ss"
type textarea "x"
type textarea "Mist E - 890 mm dia in 304 ss"
type textarea "x"
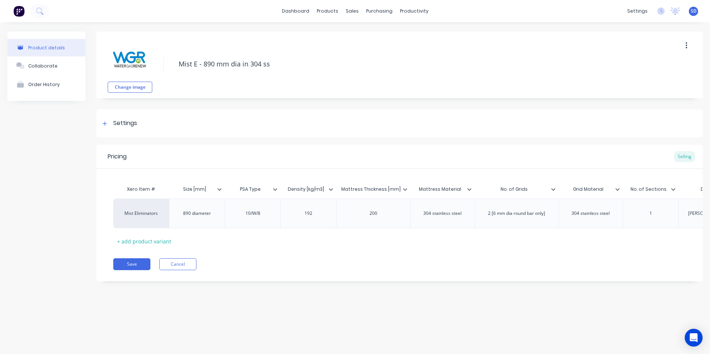
type textarea "Mist El - 890 mm dia in 304 ss"
type textarea "x"
type textarea "Mist [PERSON_NAME] - 890 mm dia in 304 ss"
type textarea "x"
type textarea "Mist Elim - 890 mm dia in 304 ss"
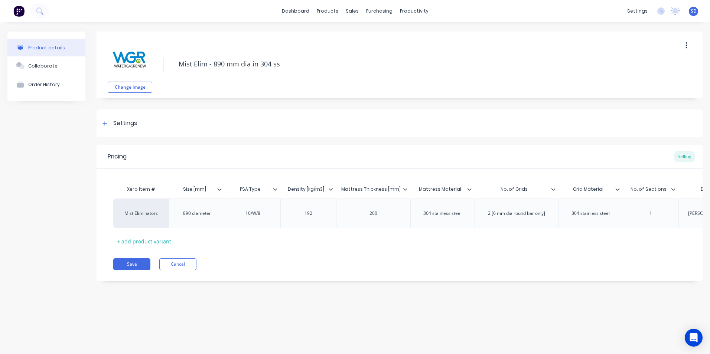
type textarea "x"
type textarea "Mist Elimi - 890 mm dia in 304 ss"
type textarea "x"
type textarea "Mist Elimin - 890 mm dia in 304 ss"
type textarea "x"
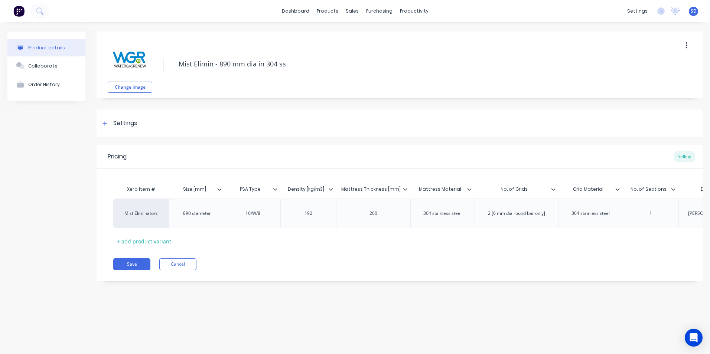
type textarea "Mist Elimina - 890 mm dia in 304 ss"
type textarea "x"
type textarea "Mist Eliminat - 890 mm dia in 304 ss"
type textarea "x"
type textarea "Mist Eliminato - 890 mm dia in 304 ss"
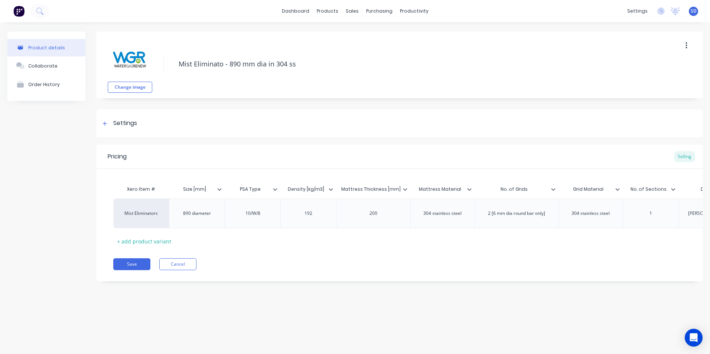
type textarea "x"
type textarea "Mist Eliminator - 890 mm dia in 304 ss"
type textarea "x"
type textarea "Mist Eliminator - 890 mm dia in 304 ss"
click at [127, 258] on button "Save" at bounding box center [131, 264] width 37 height 12
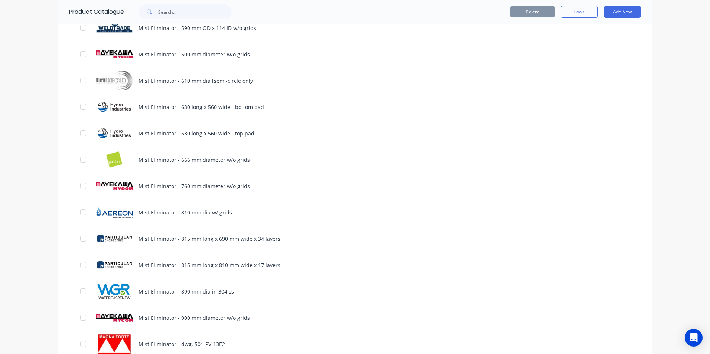
scroll to position [891, 0]
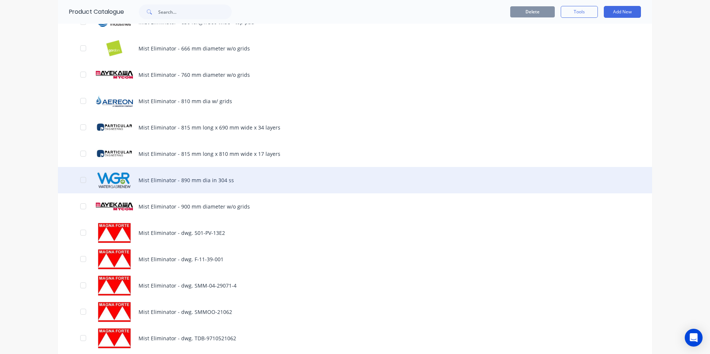
click at [249, 172] on div "Mist Eliminator - 890 mm dia in 304 ss" at bounding box center [355, 180] width 594 height 26
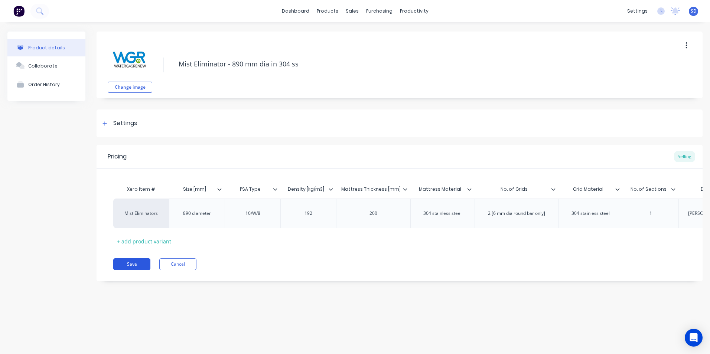
click at [128, 262] on button "Save" at bounding box center [131, 264] width 37 height 12
type textarea "x"
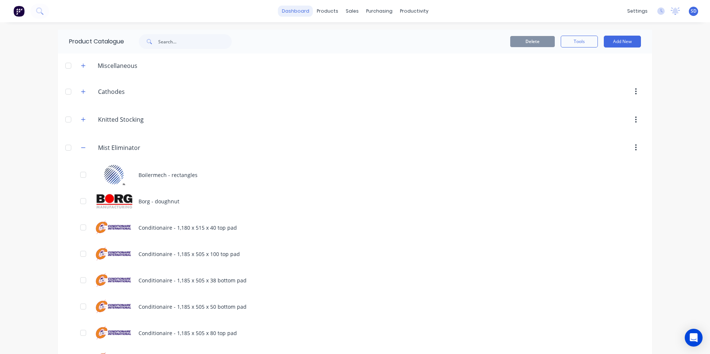
click at [294, 14] on link "dashboard" at bounding box center [295, 11] width 35 height 11
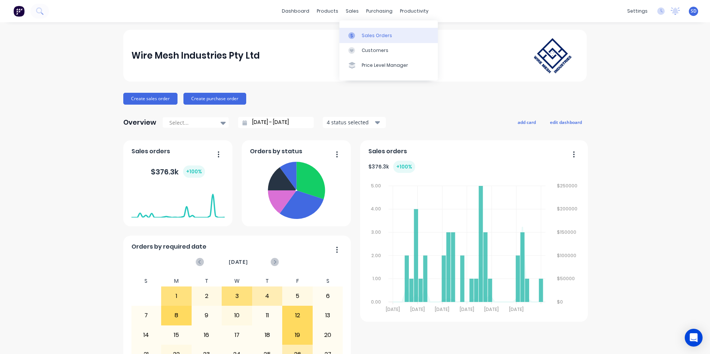
click at [352, 29] on link "Sales Orders" at bounding box center [388, 35] width 98 height 15
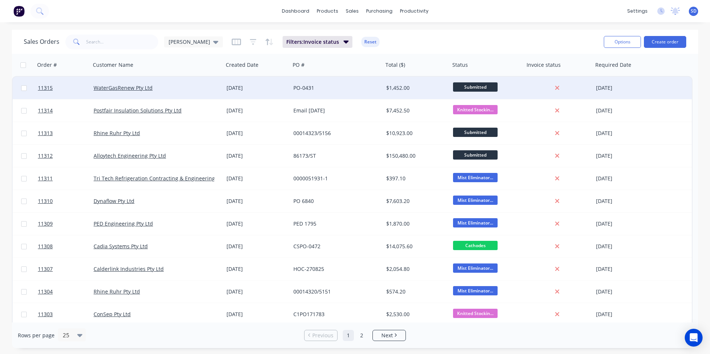
click at [258, 96] on div "[DATE]" at bounding box center [256, 88] width 67 height 22
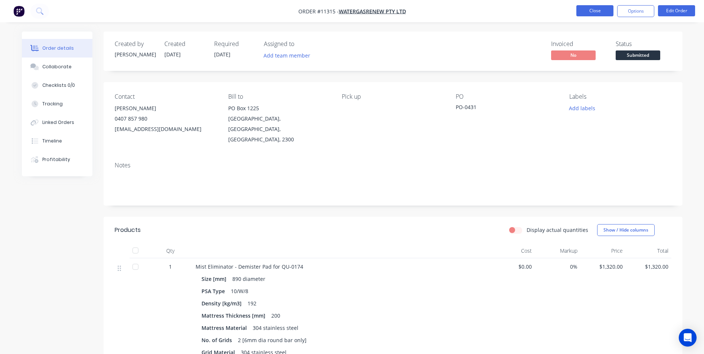
click at [604, 12] on button "Close" at bounding box center [594, 10] width 37 height 11
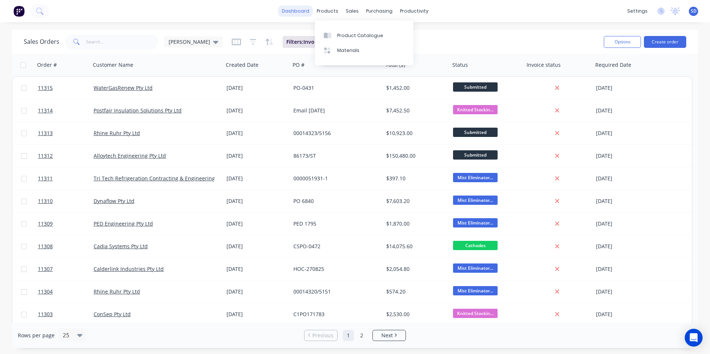
click at [313, 9] on link "dashboard" at bounding box center [295, 11] width 35 height 11
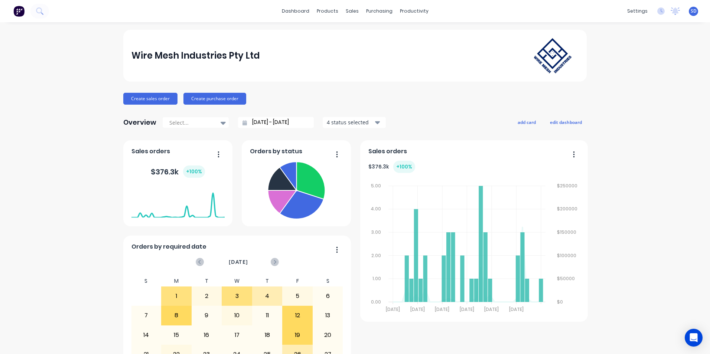
click at [400, 47] on div "Wire Mesh Industries Pty Ltd" at bounding box center [354, 56] width 447 height 50
